Goal: Task Accomplishment & Management: Manage account settings

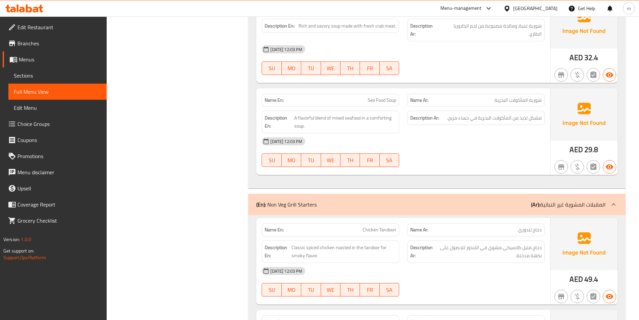
scroll to position [1044, 0]
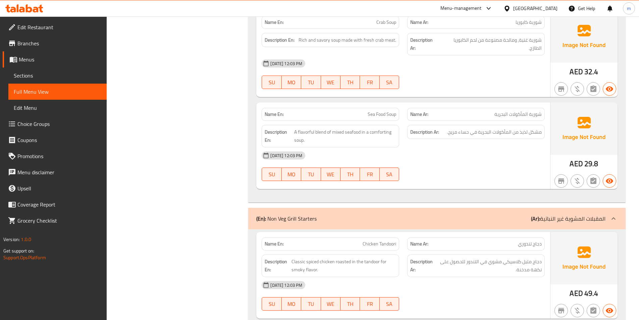
click at [47, 78] on span "Sections" at bounding box center [58, 75] width 88 height 8
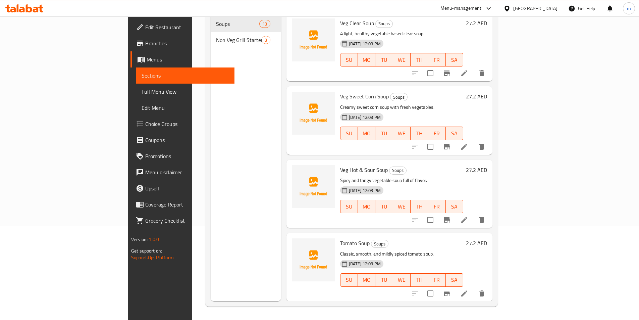
scroll to position [94, 0]
click at [142, 77] on span "Sections" at bounding box center [186, 75] width 88 height 8
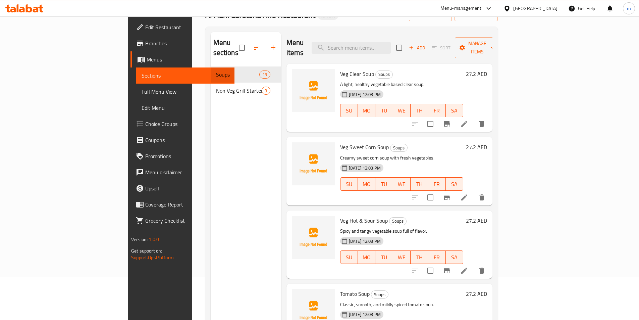
scroll to position [0, 0]
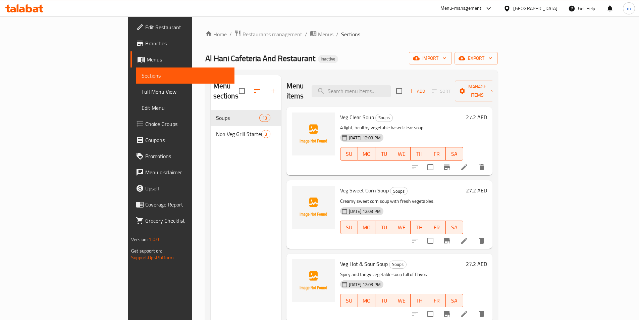
click at [142, 76] on span "Sections" at bounding box center [186, 75] width 88 height 8
click at [147, 63] on span "Menus" at bounding box center [188, 59] width 83 height 8
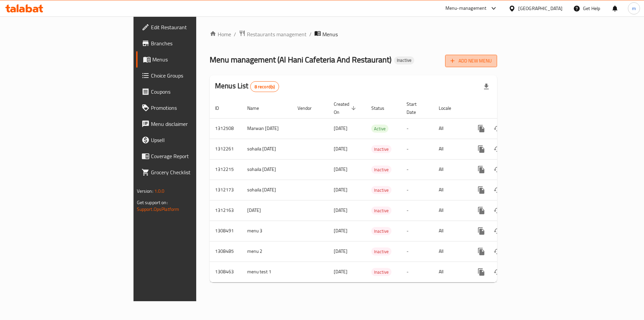
click at [492, 62] on span "Add New Menu" at bounding box center [471, 61] width 41 height 8
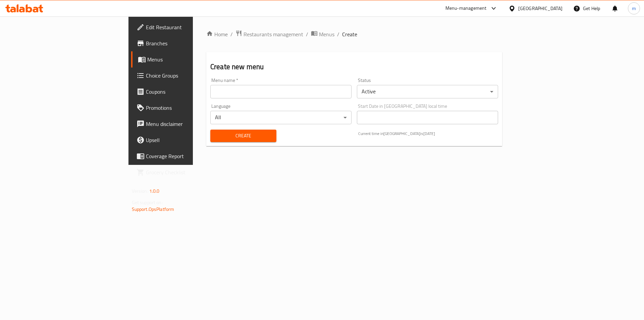
click at [260, 90] on input "text" at bounding box center [280, 91] width 141 height 13
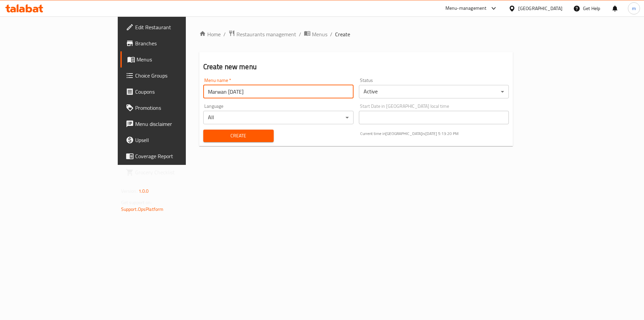
click at [203, 93] on input "Marwan [DATE]" at bounding box center [278, 91] width 150 height 13
type input "Marwan [DATE] second"
click at [230, 138] on span "Create" at bounding box center [239, 136] width 60 height 8
click at [137, 60] on span "Menus" at bounding box center [179, 59] width 84 height 8
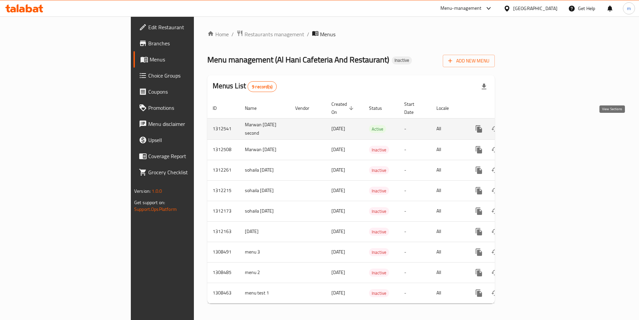
click at [532, 128] on icon "enhanced table" at bounding box center [528, 129] width 8 height 8
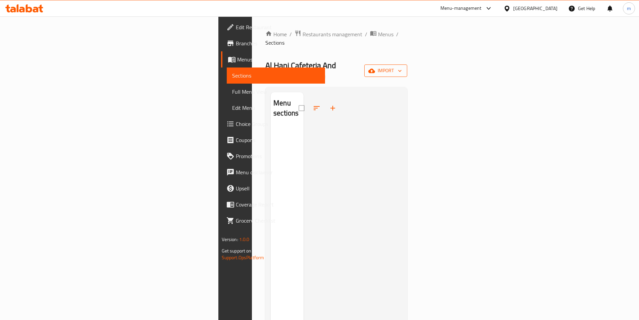
click at [407, 64] on button "import" at bounding box center [385, 70] width 43 height 12
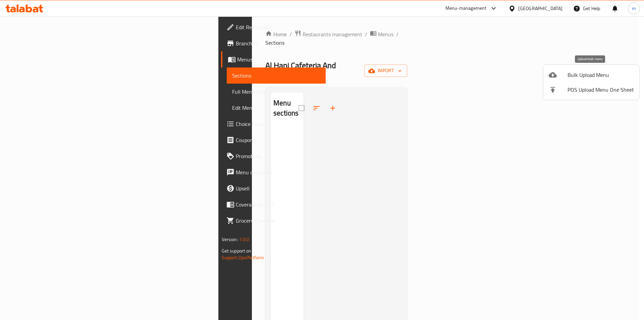
click at [604, 76] on span "Bulk Upload Menu" at bounding box center [601, 75] width 66 height 8
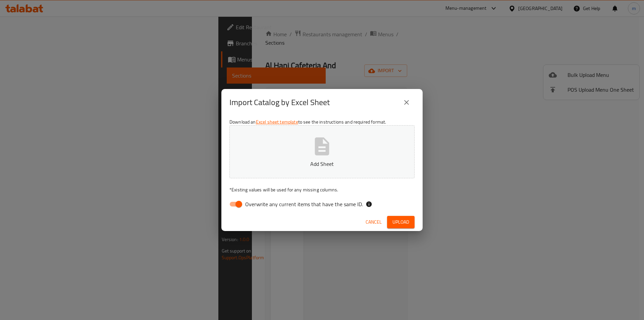
click at [233, 207] on input "Overwrite any current items that have the same ID." at bounding box center [239, 204] width 38 height 13
checkbox input "false"
click at [326, 158] on button "Add Sheet" at bounding box center [322, 151] width 185 height 53
click at [395, 224] on span "Upload" at bounding box center [401, 222] width 17 height 8
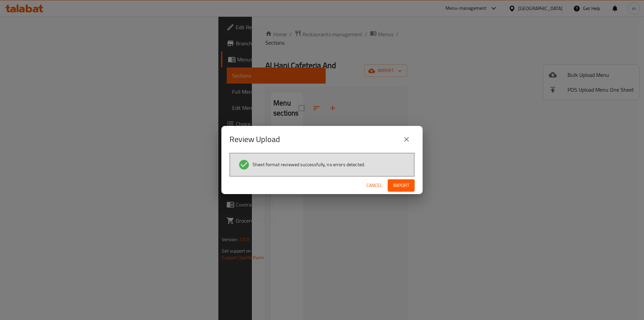
click at [396, 186] on span "Import" at bounding box center [401, 185] width 16 height 8
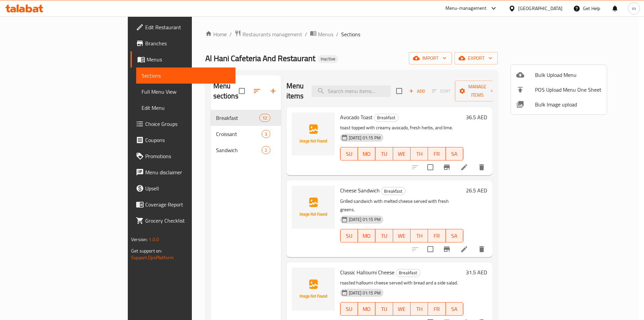
click at [449, 124] on div at bounding box center [322, 160] width 644 height 320
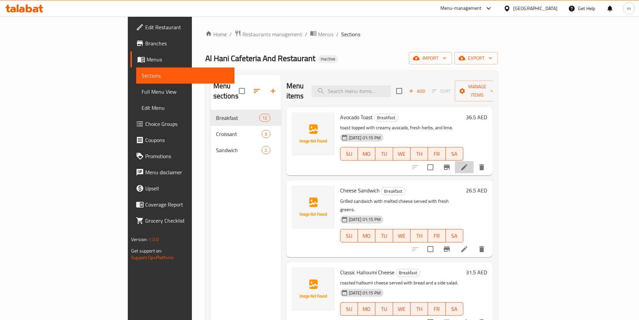
click at [474, 162] on li at bounding box center [464, 167] width 19 height 12
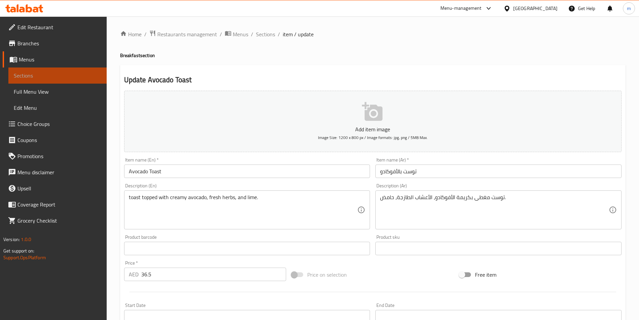
click at [19, 77] on span "Sections" at bounding box center [58, 75] width 88 height 8
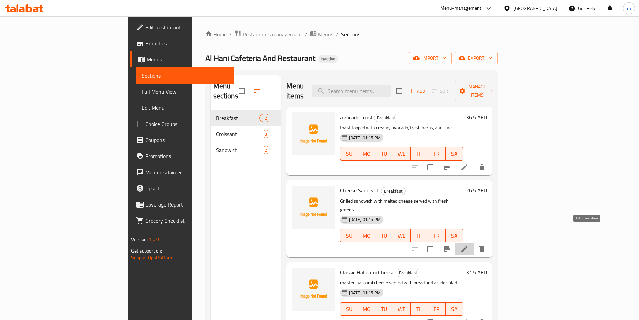
click at [469, 245] on icon at bounding box center [464, 249] width 8 height 8
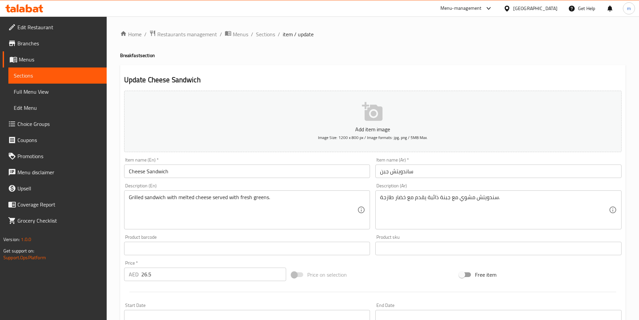
click at [32, 77] on span "Sections" at bounding box center [58, 75] width 88 height 8
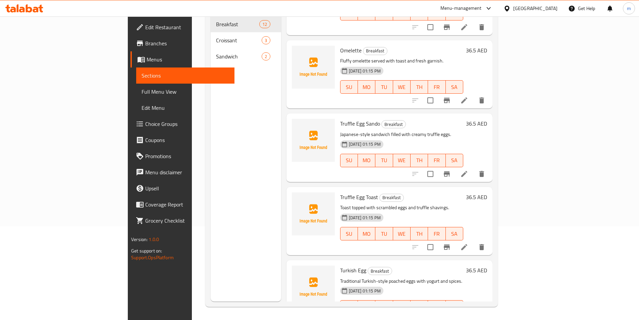
scroll to position [94, 0]
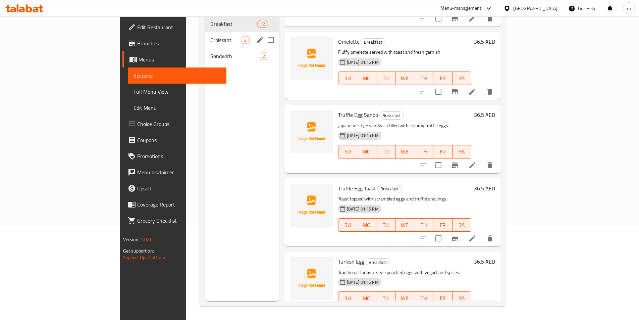
click at [205, 34] on div "Croissant 3" at bounding box center [242, 40] width 74 height 16
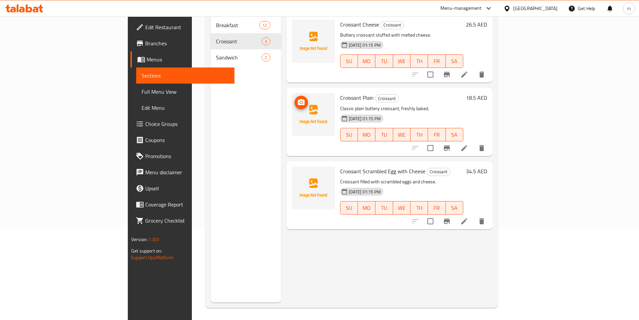
scroll to position [94, 0]
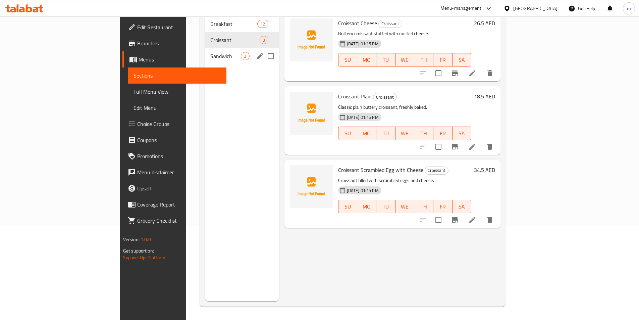
click at [210, 52] on span "Sandwich" at bounding box center [225, 56] width 31 height 8
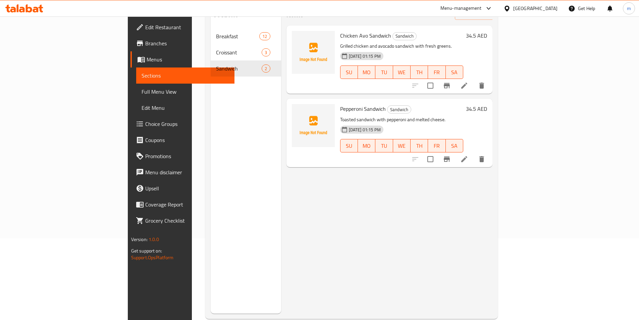
scroll to position [60, 0]
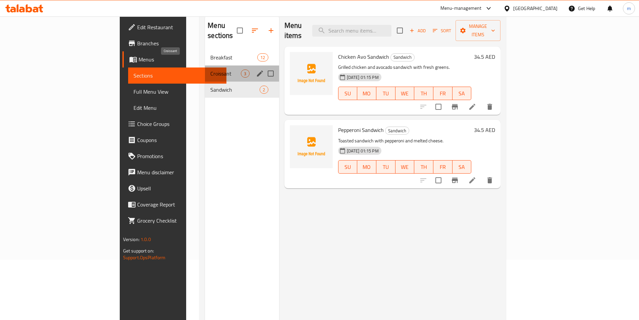
click at [210, 69] on span "Croissant" at bounding box center [225, 73] width 31 height 8
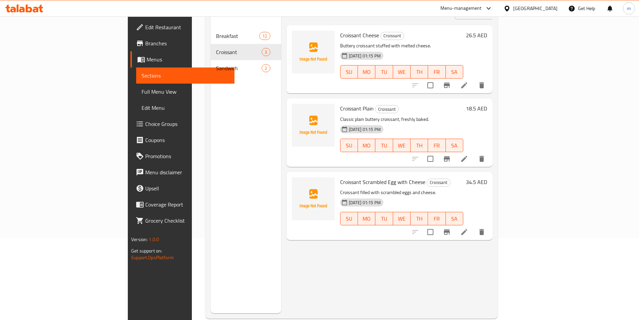
scroll to position [94, 0]
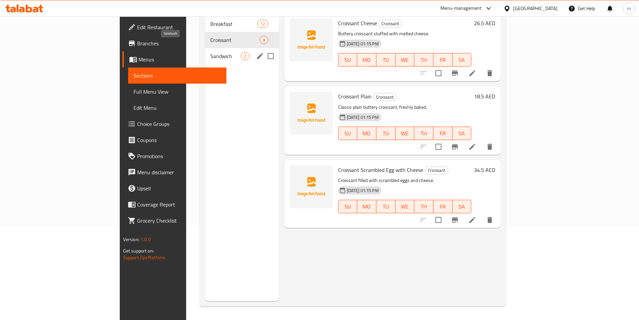
click at [210, 52] on span "Sandwich" at bounding box center [225, 56] width 31 height 8
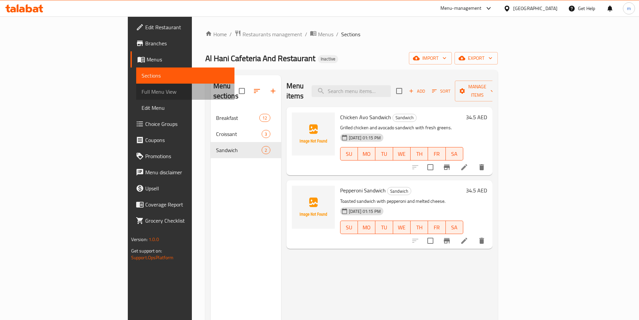
click at [142, 88] on span "Full Menu View" at bounding box center [186, 92] width 88 height 8
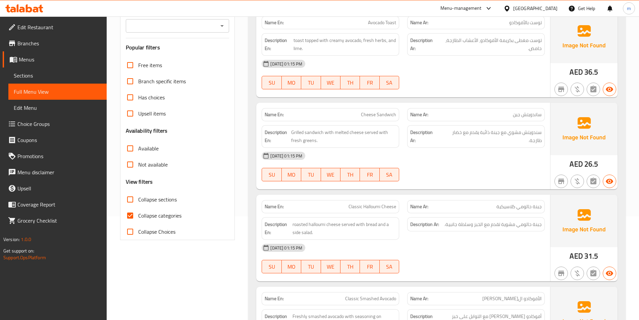
scroll to position [168, 0]
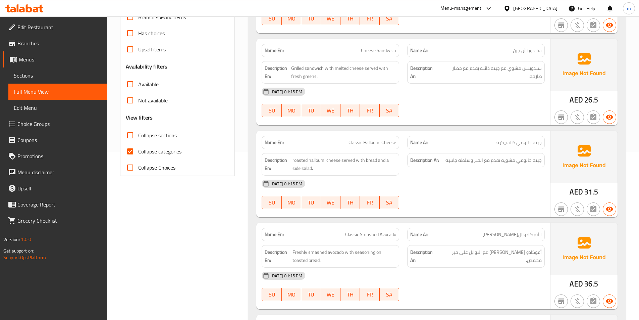
click at [149, 154] on span "Collapse categories" at bounding box center [159, 151] width 43 height 8
click at [138, 154] on input "Collapse categories" at bounding box center [130, 151] width 16 height 16
checkbox input "false"
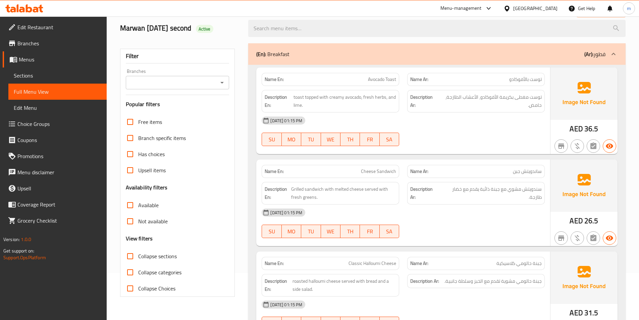
scroll to position [0, 0]
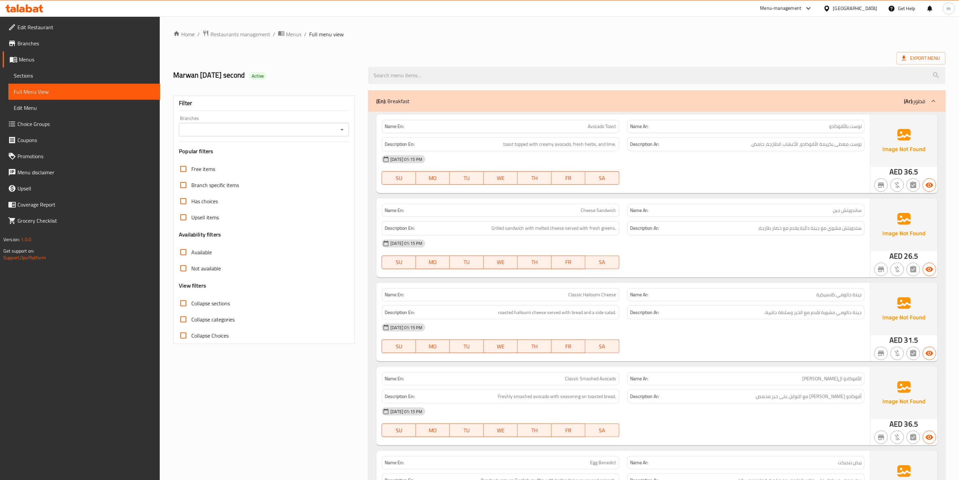
drag, startPoint x: 44, startPoint y: 75, endPoint x: 50, endPoint y: 75, distance: 5.4
click at [44, 75] on span "Sections" at bounding box center [84, 75] width 141 height 8
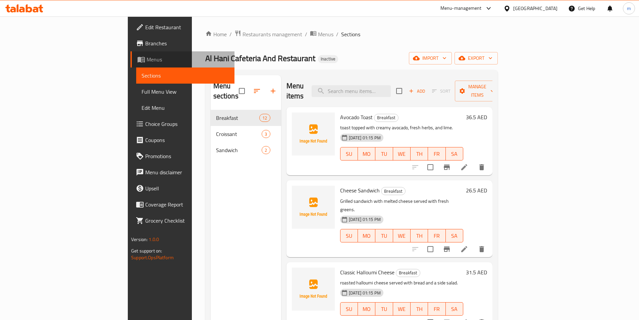
click at [147, 57] on span "Menus" at bounding box center [188, 59] width 83 height 8
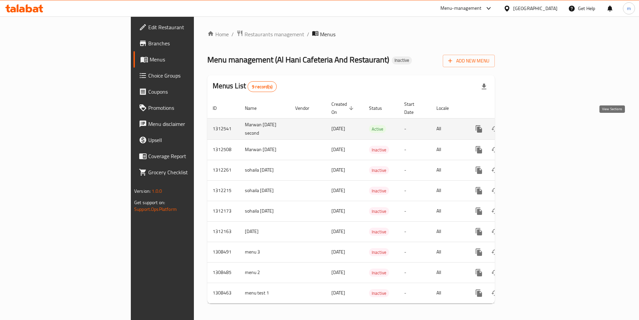
click at [532, 126] on icon "enhanced table" at bounding box center [528, 129] width 8 height 8
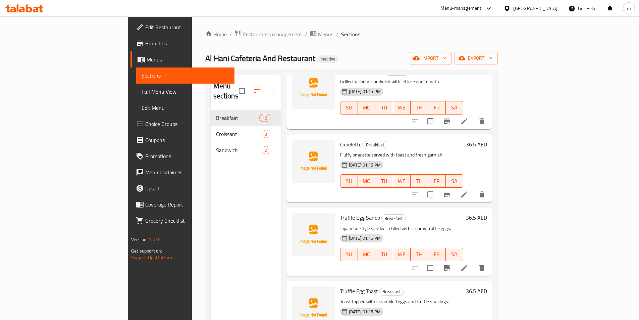
scroll to position [577, 0]
click at [469, 190] on icon at bounding box center [464, 194] width 8 height 8
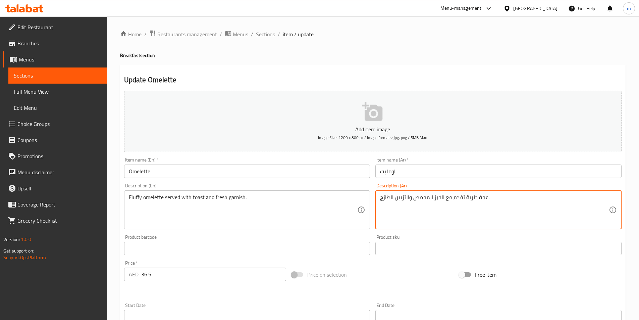
click at [386, 170] on input "اومليت" at bounding box center [499, 170] width 246 height 13
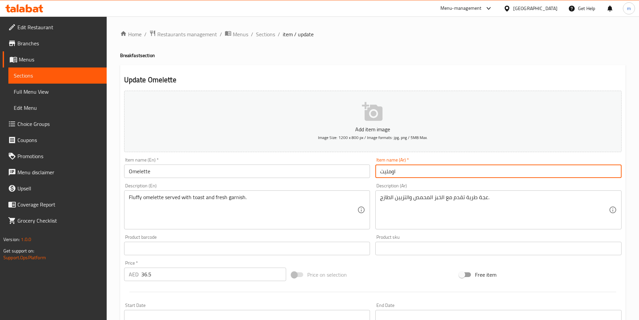
click at [387, 171] on input "اومليت" at bounding box center [499, 170] width 246 height 13
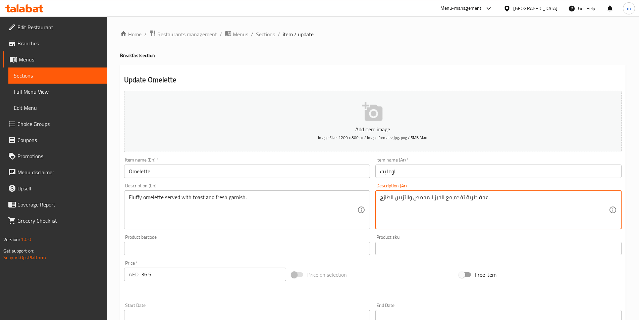
click at [484, 198] on textarea "عجة طرية تقدم مع الخبز المحمص والتزيين الطازج." at bounding box center [494, 210] width 229 height 32
paste textarea "ومليت"
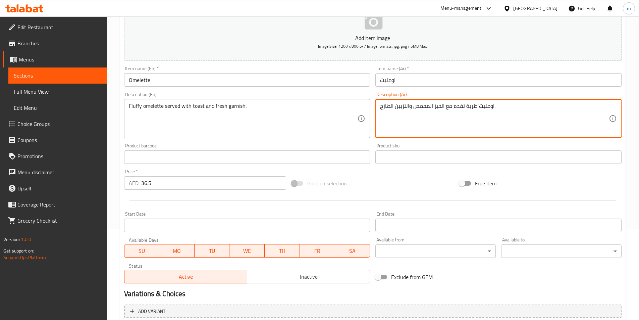
scroll to position [149, 0]
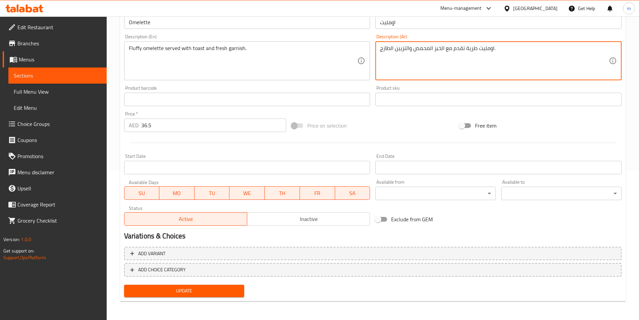
type textarea "اومليت طرية تقدم مع الخبز المحمص والتزيين الطازج."
click at [234, 297] on button "Update" at bounding box center [184, 291] width 120 height 12
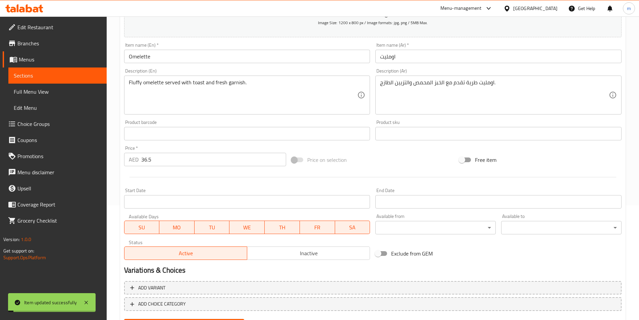
scroll to position [82, 0]
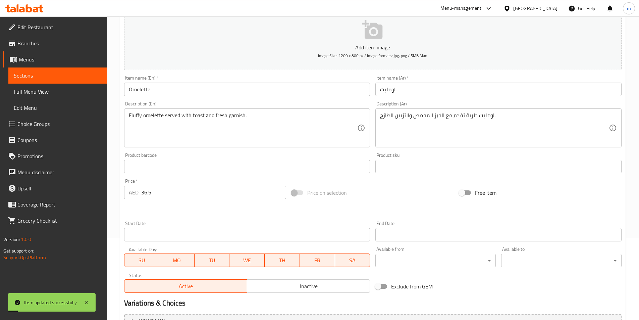
click at [30, 76] on span "Sections" at bounding box center [58, 75] width 88 height 8
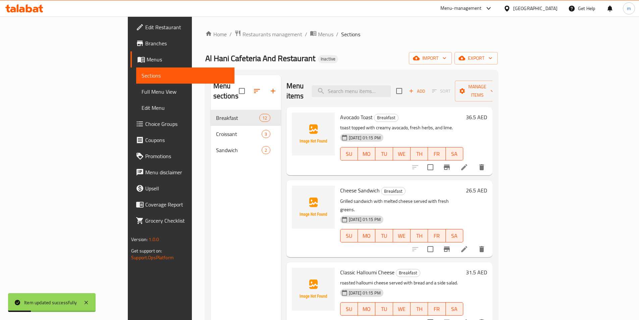
click at [142, 92] on span "Full Menu View" at bounding box center [186, 92] width 88 height 8
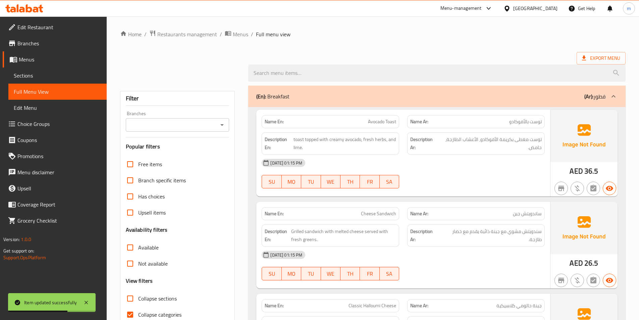
click at [166, 313] on span "Collapse categories" at bounding box center [159, 314] width 43 height 8
click at [138, 313] on input "Collapse categories" at bounding box center [130, 314] width 16 height 16
checkbox input "false"
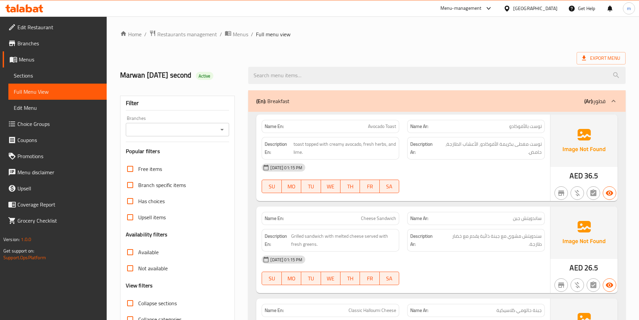
click at [47, 74] on span "Sections" at bounding box center [58, 75] width 88 height 8
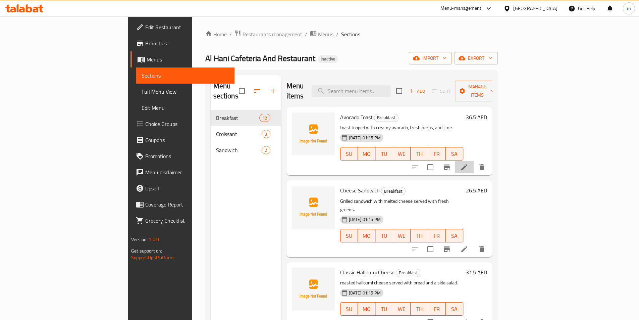
click at [474, 161] on li at bounding box center [464, 167] width 19 height 12
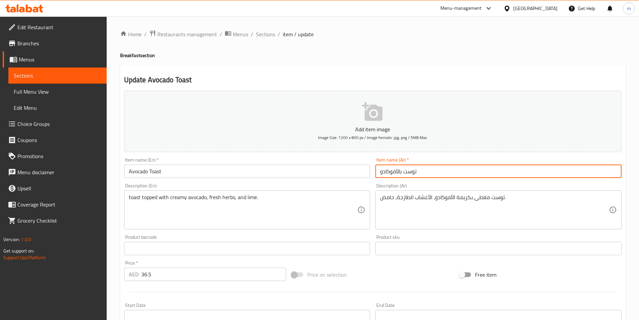
drag, startPoint x: 435, startPoint y: 172, endPoint x: 365, endPoint y: 176, distance: 69.9
click at [365, 176] on div "Add item image Image Size: 1200 x 800 px / Image formats: jpg, png / 5MB Max. I…" at bounding box center [372, 232] width 503 height 289
type input "H"
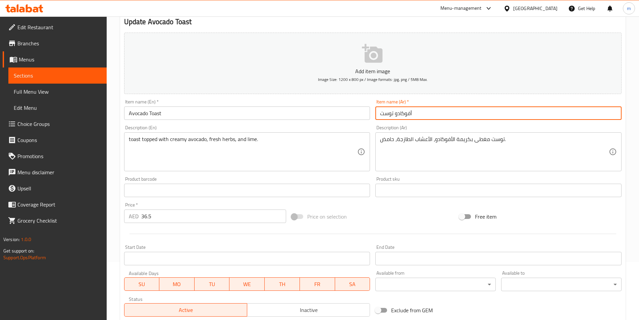
scroll to position [134, 0]
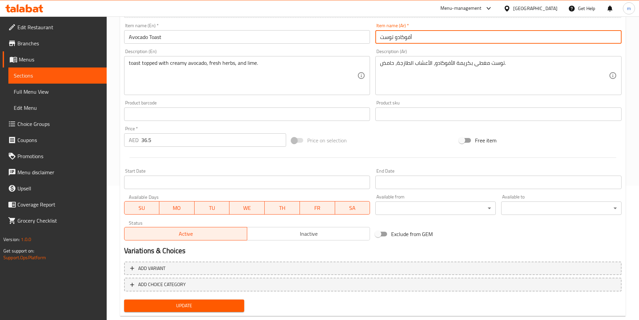
type input "أفوكادو توست"
click at [167, 304] on span "Update" at bounding box center [185, 305] width 110 height 8
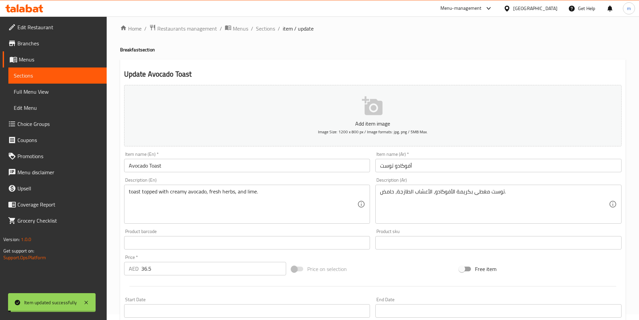
scroll to position [0, 0]
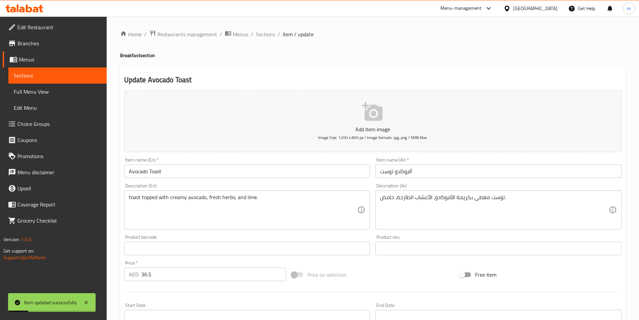
click at [29, 91] on span "Full Menu View" at bounding box center [58, 92] width 88 height 8
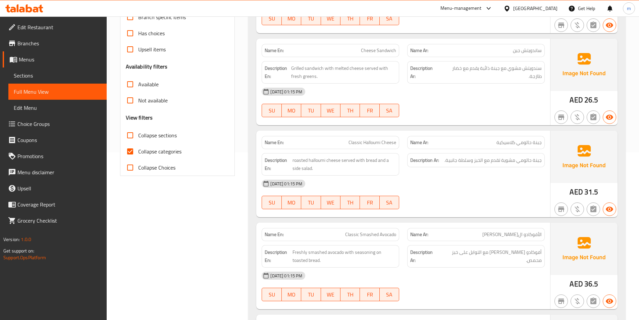
scroll to position [268, 0]
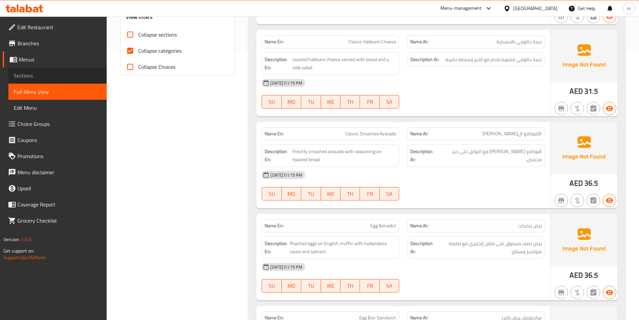
click at [44, 78] on span "Sections" at bounding box center [58, 75] width 88 height 8
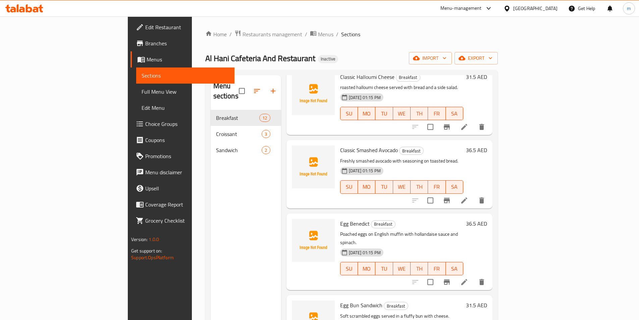
scroll to position [235, 0]
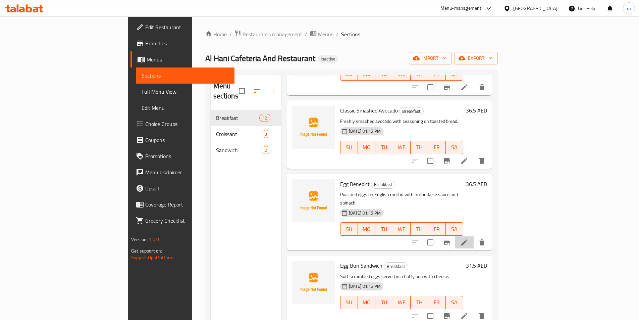
click at [469, 238] on icon at bounding box center [464, 242] width 8 height 8
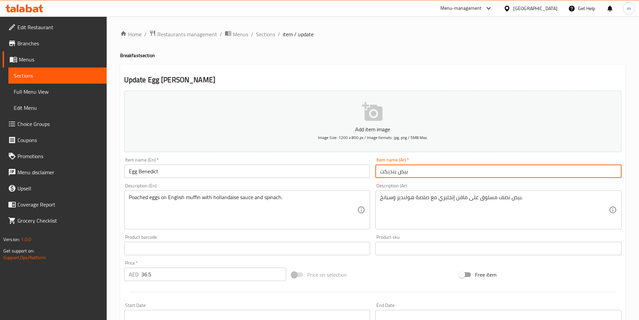
click at [393, 173] on input "بيض بنديكت" at bounding box center [499, 170] width 246 height 13
click at [394, 171] on input "بيض بنديكت" at bounding box center [499, 170] width 246 height 13
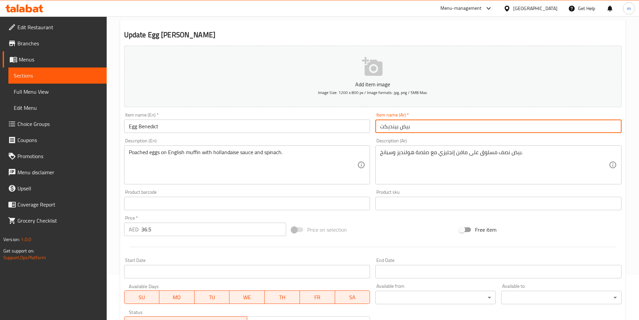
scroll to position [149, 0]
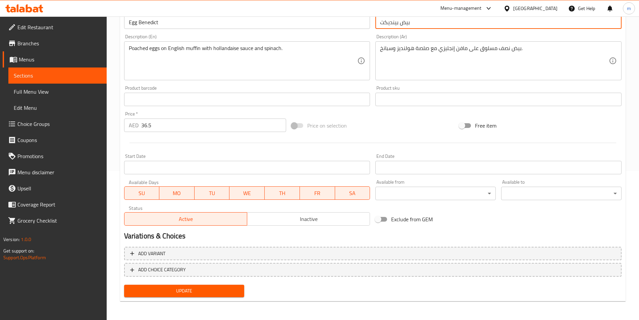
type input "بيض بينديكت"
click at [208, 292] on span "Update" at bounding box center [185, 291] width 110 height 8
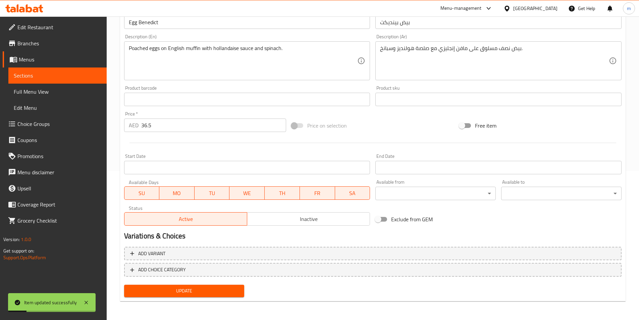
click at [76, 73] on span "Sections" at bounding box center [58, 75] width 88 height 8
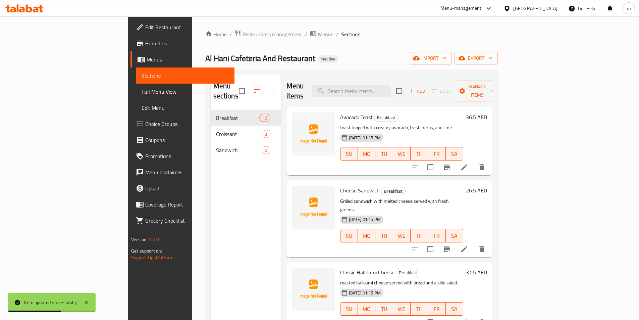
click at [142, 88] on span "Full Menu View" at bounding box center [186, 92] width 88 height 8
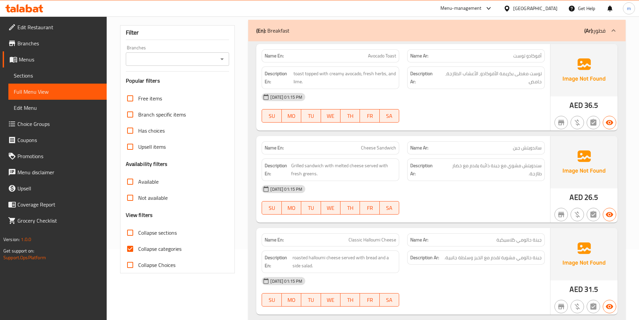
scroll to position [67, 0]
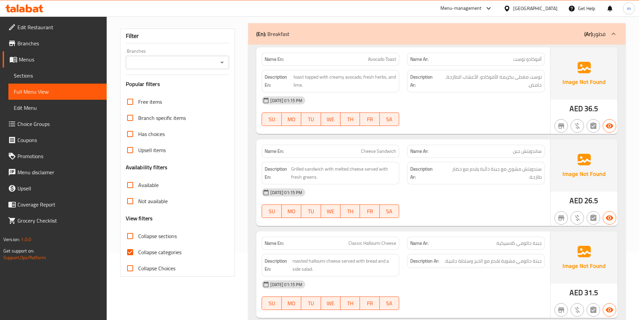
click at [164, 252] on span "Collapse categories" at bounding box center [159, 252] width 43 height 8
click at [138, 252] on input "Collapse categories" at bounding box center [130, 252] width 16 height 16
checkbox input "false"
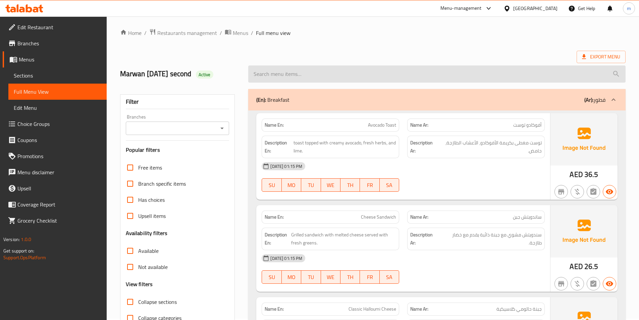
scroll to position [0, 0]
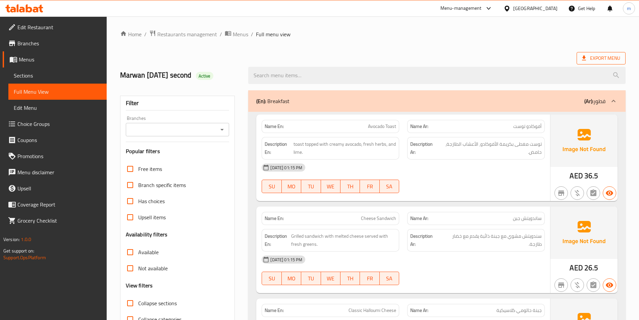
click at [590, 57] on span "Export Menu" at bounding box center [601, 58] width 38 height 8
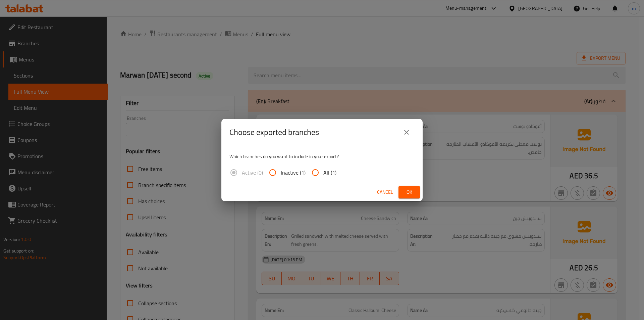
click at [318, 175] on input "All (1)" at bounding box center [315, 172] width 16 height 16
radio input "true"
click at [407, 133] on icon "close" at bounding box center [406, 132] width 5 height 5
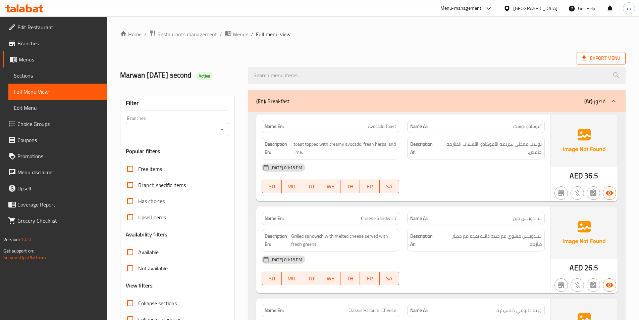
click at [589, 54] on span "Export Menu" at bounding box center [601, 58] width 38 height 8
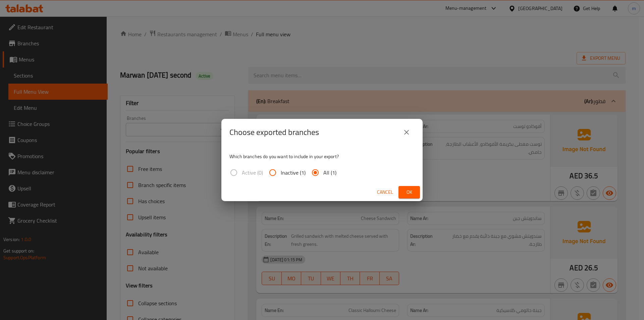
click at [410, 191] on span "Ok" at bounding box center [409, 192] width 11 height 8
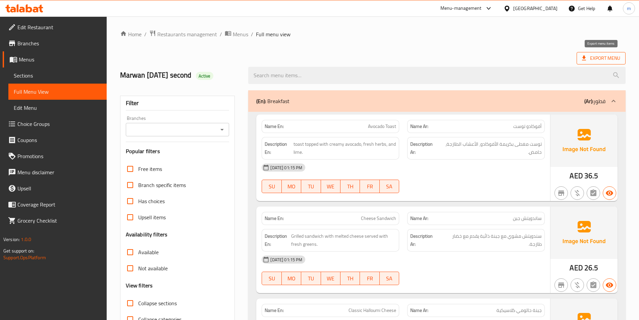
click at [618, 56] on span "Export Menu" at bounding box center [601, 58] width 38 height 8
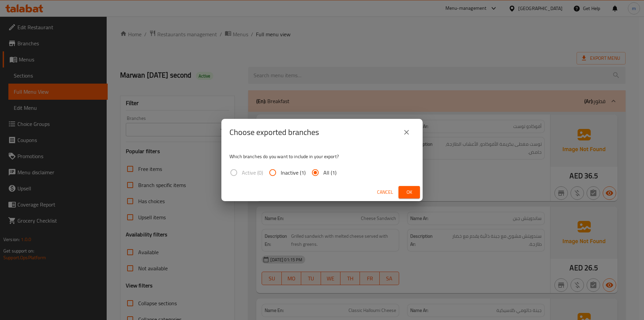
click at [404, 191] on span "Ok" at bounding box center [409, 192] width 11 height 8
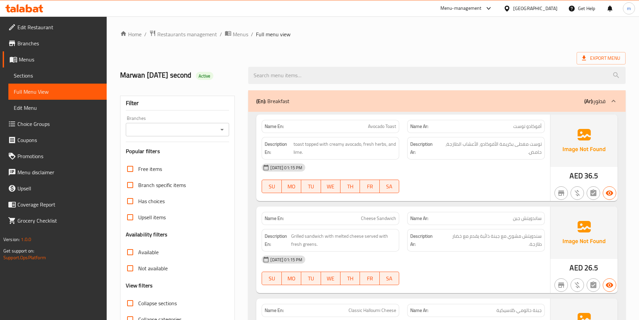
click at [32, 69] on link "Sections" at bounding box center [57, 75] width 98 height 16
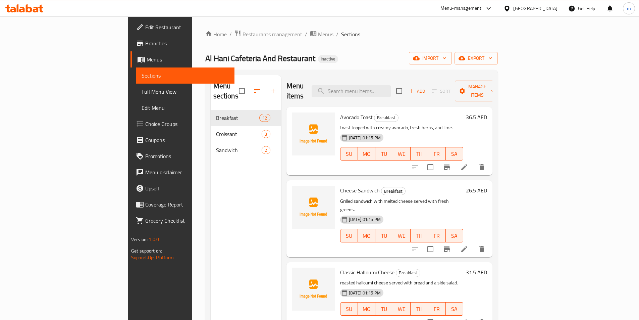
click at [136, 69] on link "Sections" at bounding box center [185, 75] width 98 height 16
click at [147, 58] on span "Menus" at bounding box center [188, 59] width 83 height 8
